Goal: Task Accomplishment & Management: Use online tool/utility

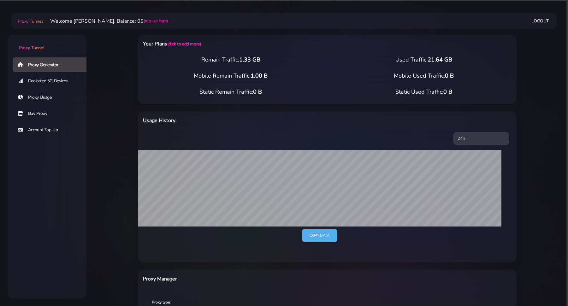
click at [53, 102] on link "Proxy Usage" at bounding box center [52, 97] width 79 height 15
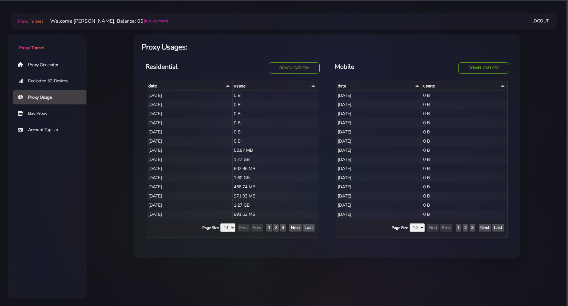
select select "14"
click at [51, 62] on link "Proxy Generator" at bounding box center [52, 64] width 79 height 15
